Goal: Transaction & Acquisition: Purchase product/service

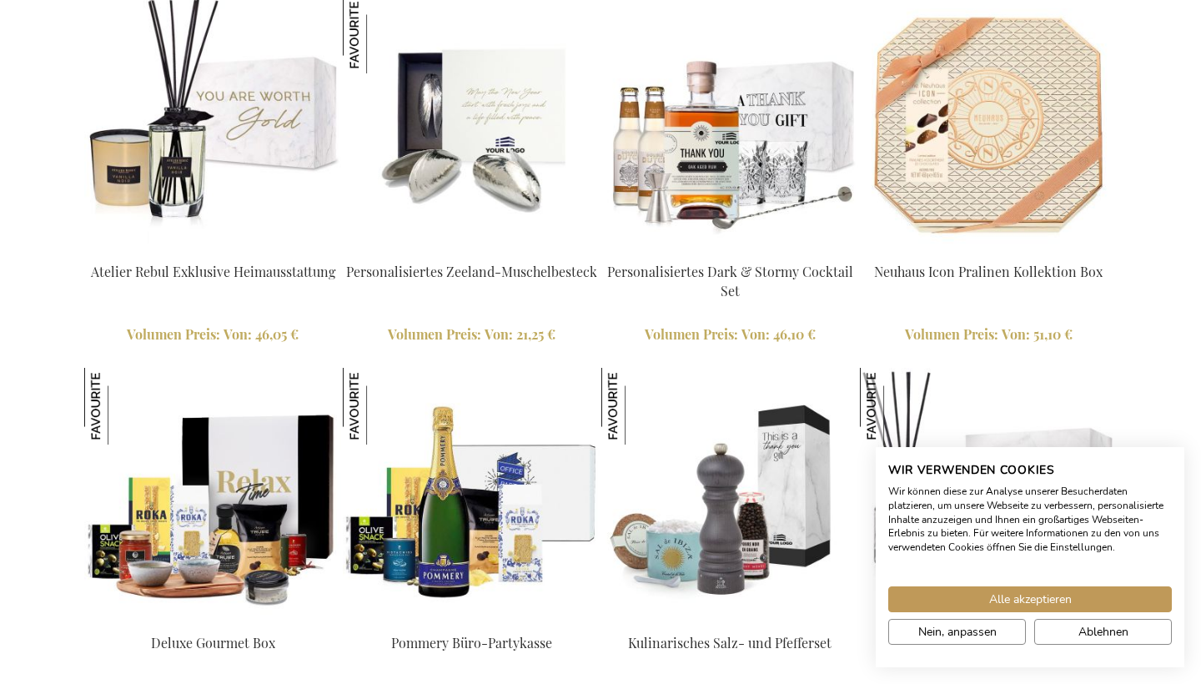
scroll to position [3629, 0]
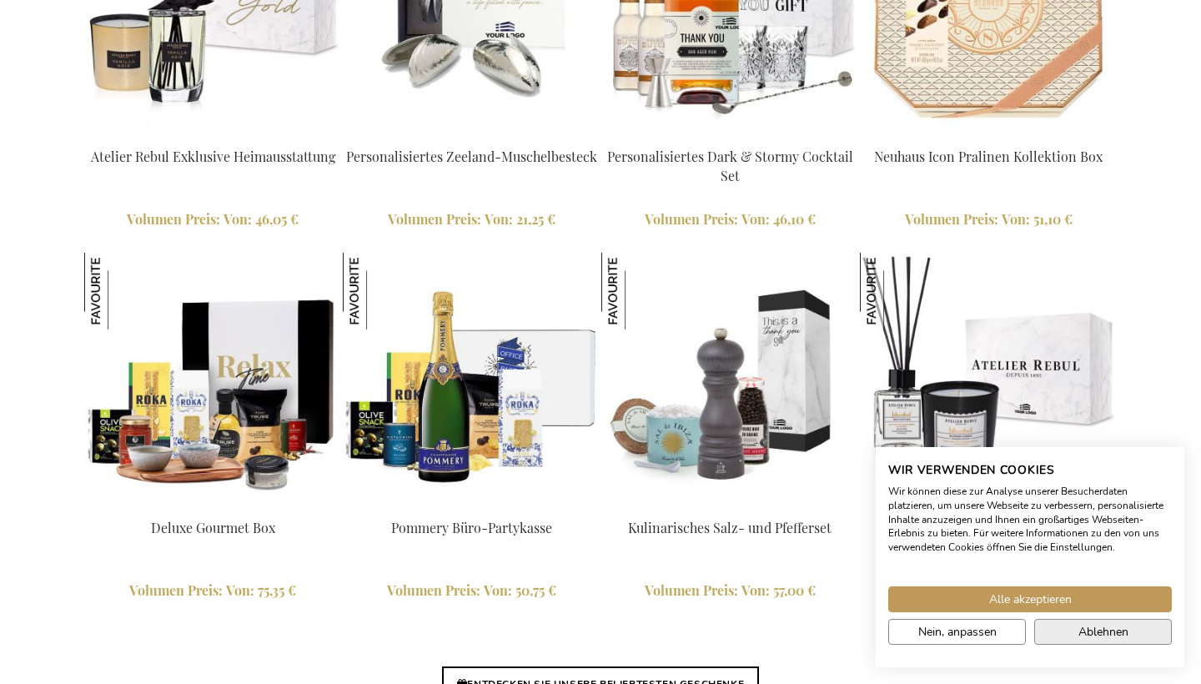
click at [1121, 630] on span "Ablehnen" at bounding box center [1103, 632] width 50 height 18
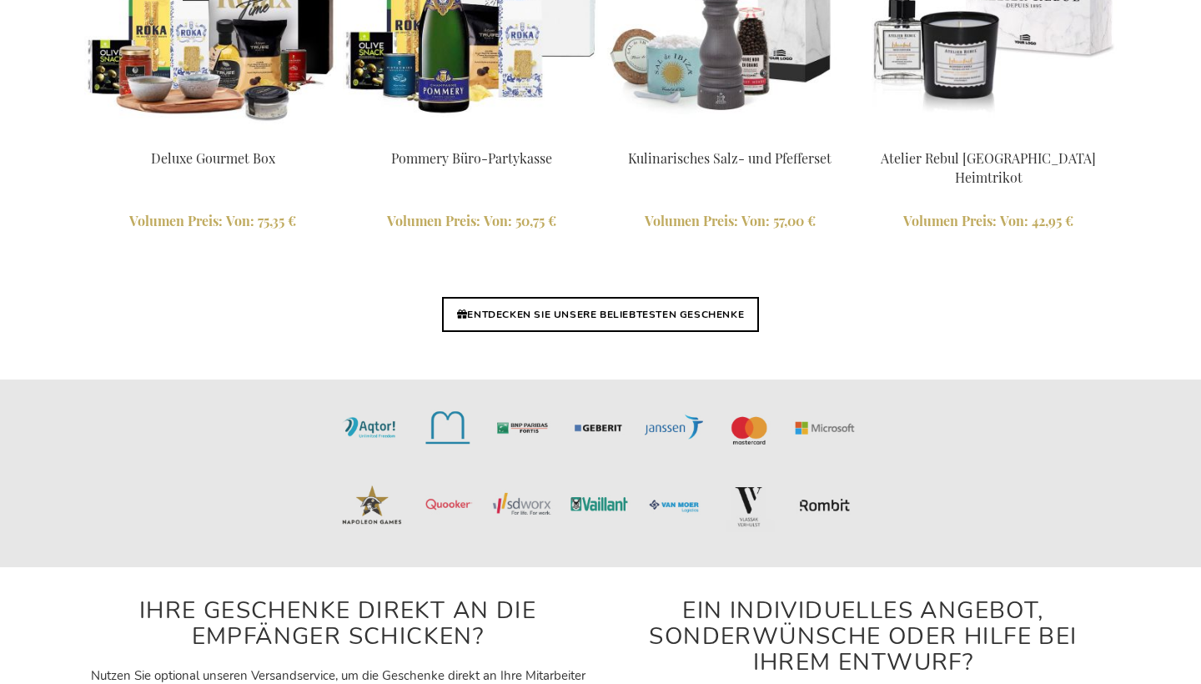
scroll to position [3971, 0]
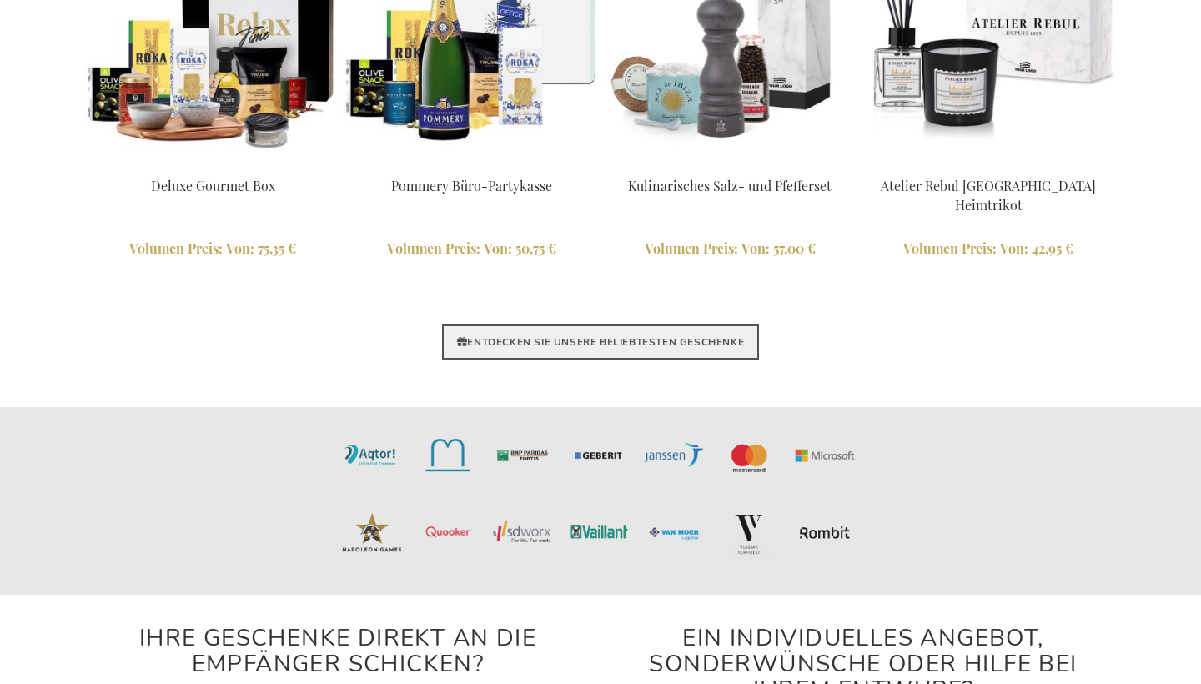
click at [586, 339] on link "ENTDECKEN SIE UNSERE BELIEBTESTEN GESCHENKE" at bounding box center [600, 341] width 317 height 35
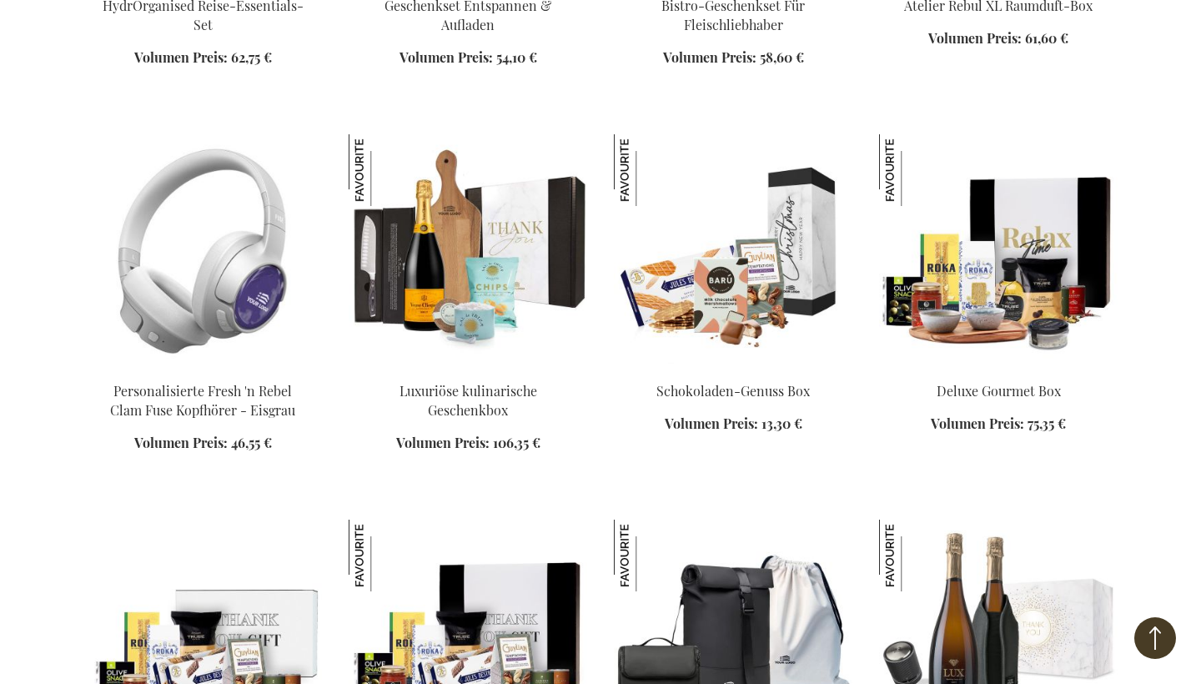
scroll to position [6383, 0]
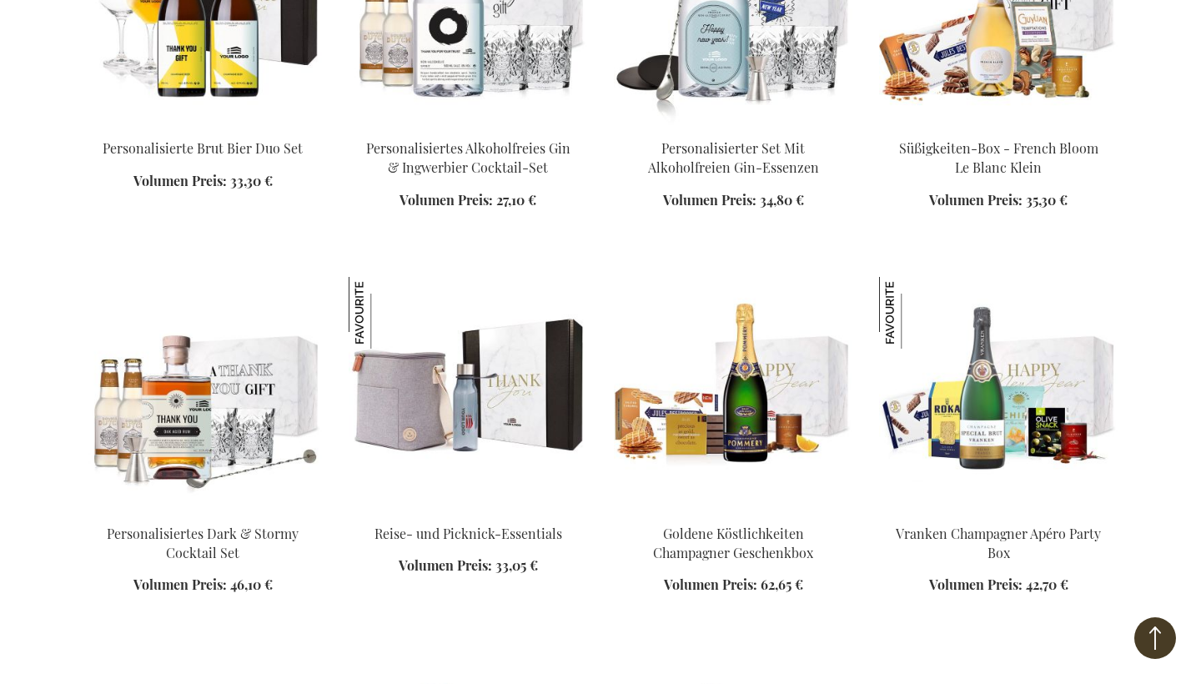
scroll to position [8518, 0]
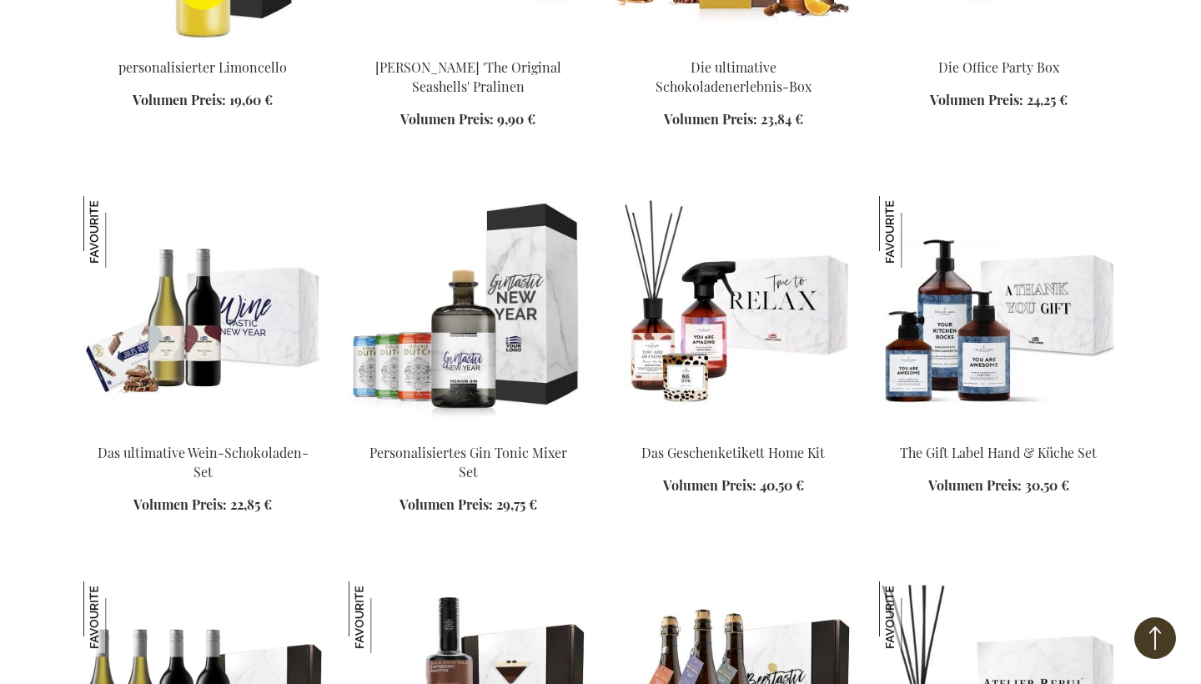
scroll to position [12525, 1]
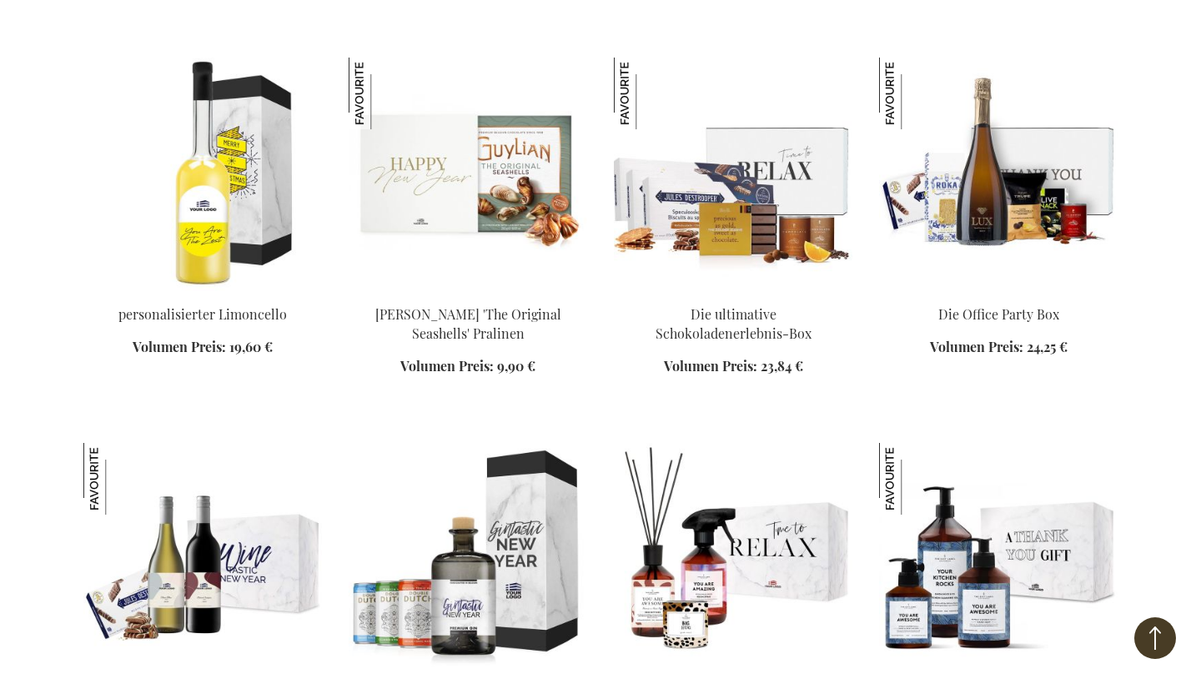
scroll to position [12182, 0]
